Goal: Information Seeking & Learning: Learn about a topic

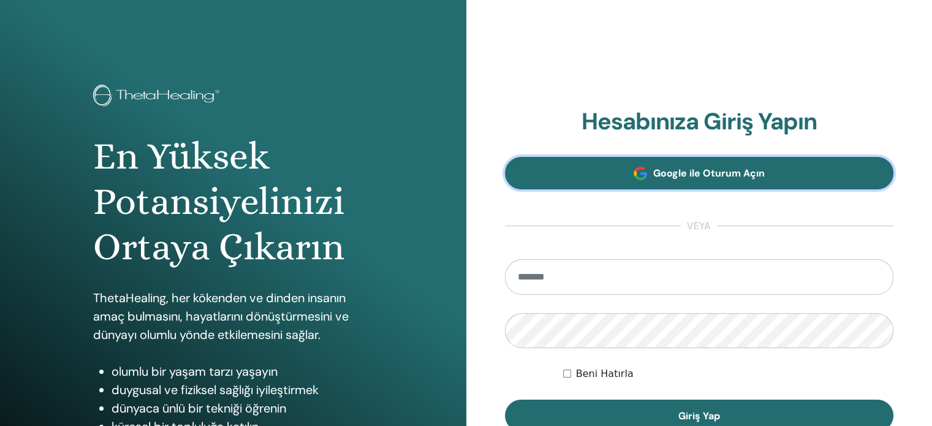
click at [646, 175] on span at bounding box center [640, 173] width 13 height 13
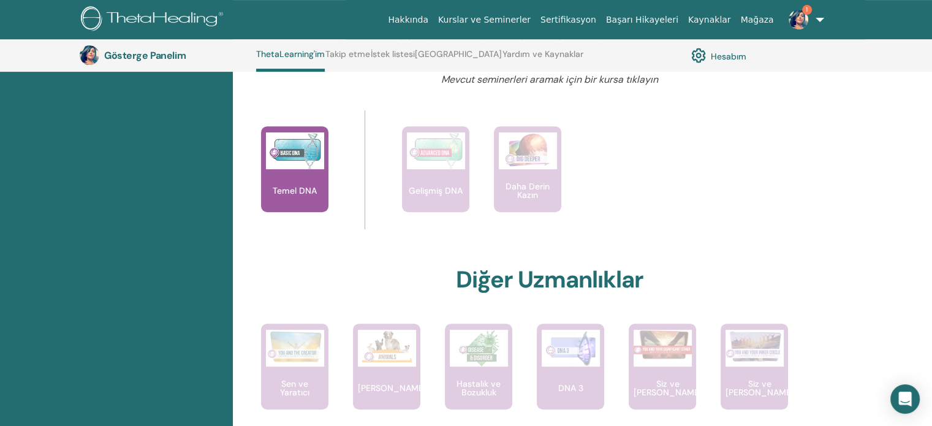
scroll to position [461, 0]
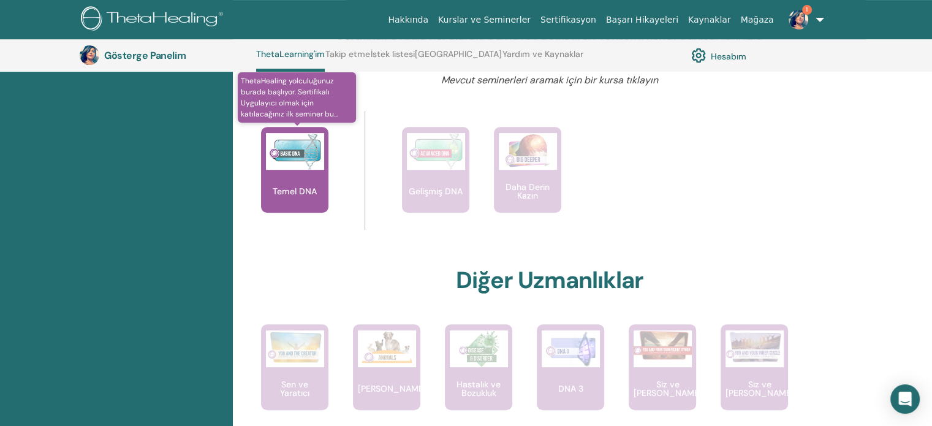
click at [297, 175] on div "Temel DNA" at bounding box center [294, 170] width 67 height 86
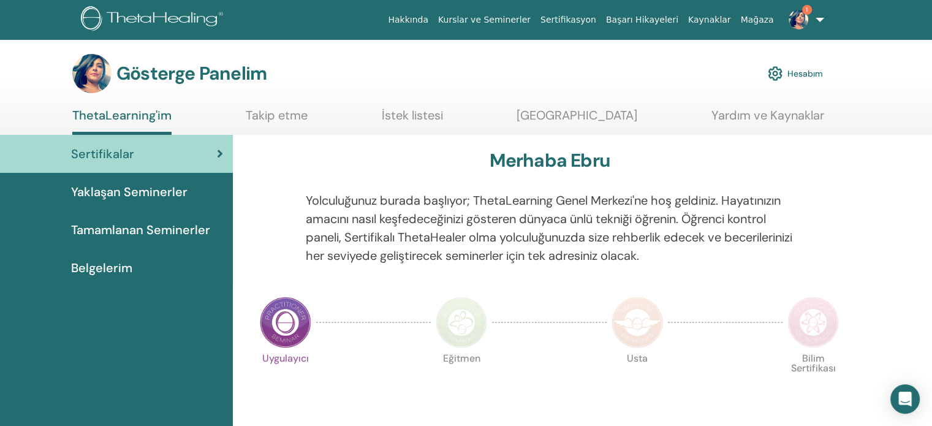
click at [135, 184] on font "Yaklaşan Seminerler" at bounding box center [129, 192] width 116 height 16
click at [133, 221] on span "Tamamlanan Seminerler" at bounding box center [140, 230] width 139 height 18
click at [147, 229] on font "Tamamlanan Seminerler" at bounding box center [140, 230] width 139 height 16
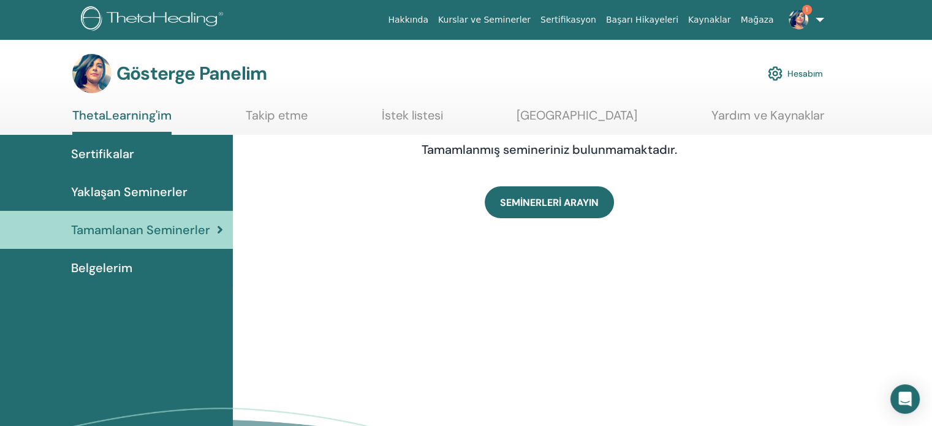
click at [131, 154] on font "Sertifikalar" at bounding box center [102, 154] width 63 height 16
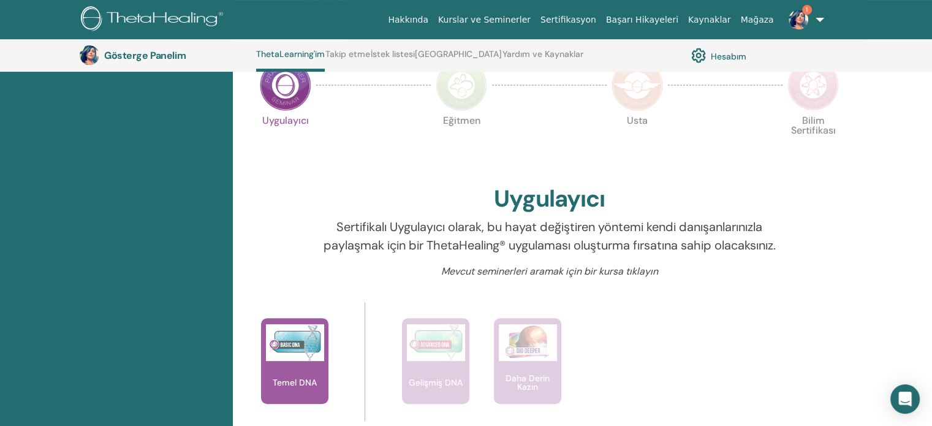
scroll to position [338, 0]
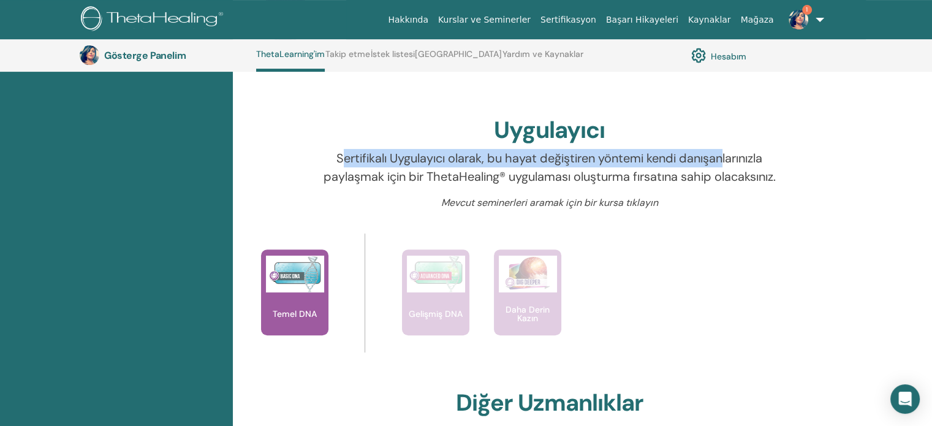
drag, startPoint x: 361, startPoint y: 164, endPoint x: 723, endPoint y: 161, distance: 361.6
click at [723, 161] on font "Sertifikalı Uygulayıcı olarak, bu hayat değiştiren yöntemi kendi danışanlarınız…" at bounding box center [550, 167] width 452 height 34
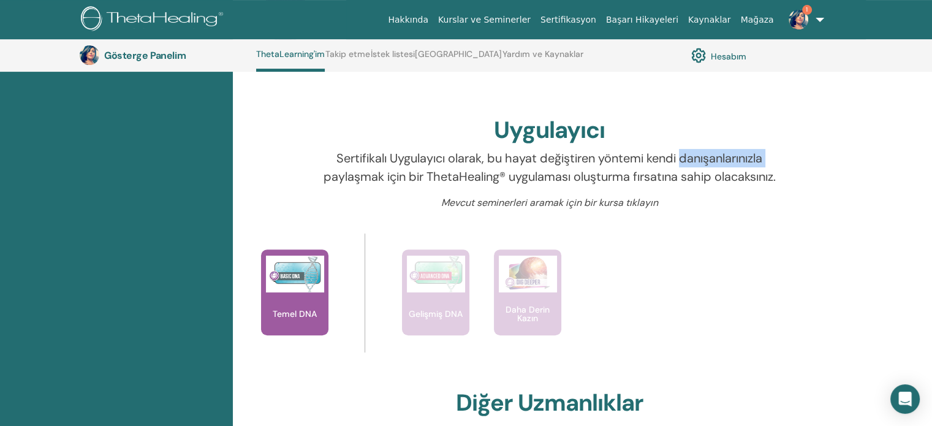
click at [723, 161] on font "Sertifikalı Uygulayıcı olarak, bu hayat değiştiren yöntemi kendi danışanlarınız…" at bounding box center [550, 167] width 452 height 34
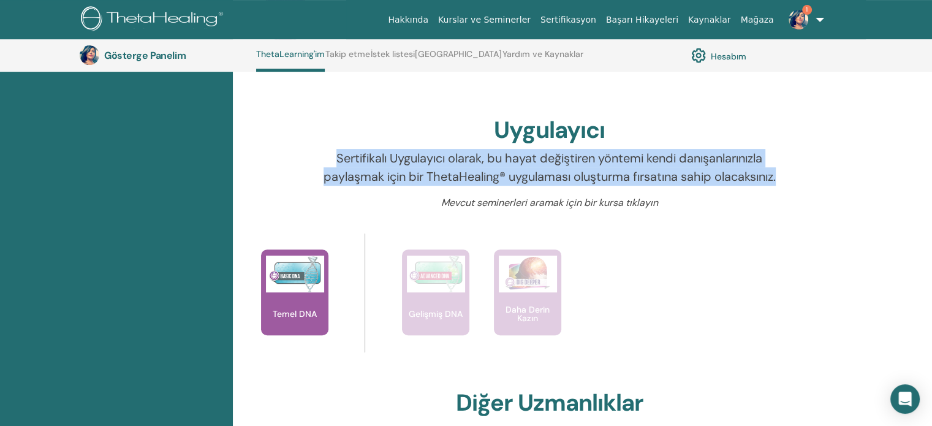
click at [723, 161] on font "Sertifikalı Uygulayıcı olarak, bu hayat değiştiren yöntemi kendi danışanlarınız…" at bounding box center [550, 167] width 452 height 34
click at [574, 173] on font "Sertifikalı Uygulayıcı olarak, bu hayat değiştiren yöntemi kendi danışanlarınız…" at bounding box center [550, 167] width 452 height 34
click at [564, 173] on font "Sertifikalı Uygulayıcı olarak, bu hayat değiştiren yöntemi kendi danışanlarınız…" at bounding box center [550, 167] width 452 height 34
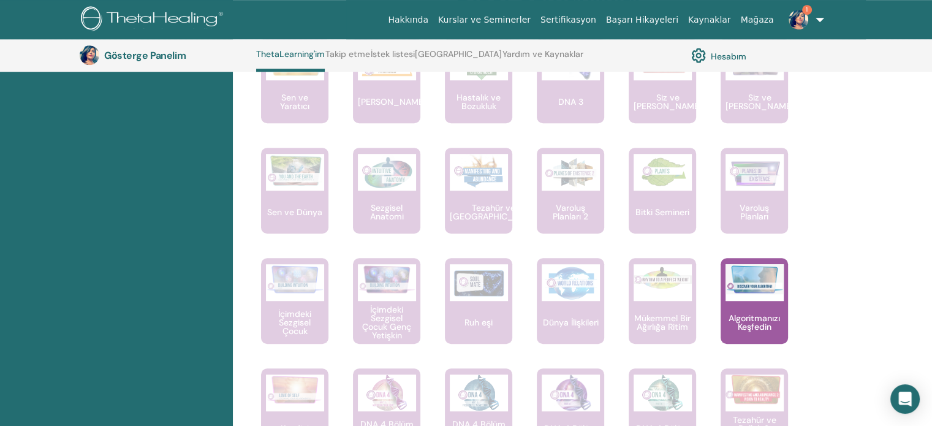
scroll to position [767, 0]
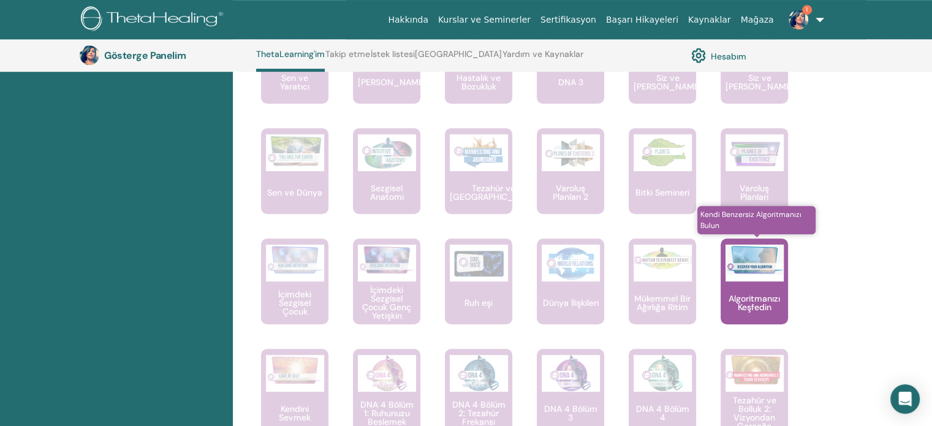
click at [760, 284] on div "Algoritmanızı Keşfedin" at bounding box center [754, 281] width 67 height 86
